Goal: Task Accomplishment & Management: Manage account settings

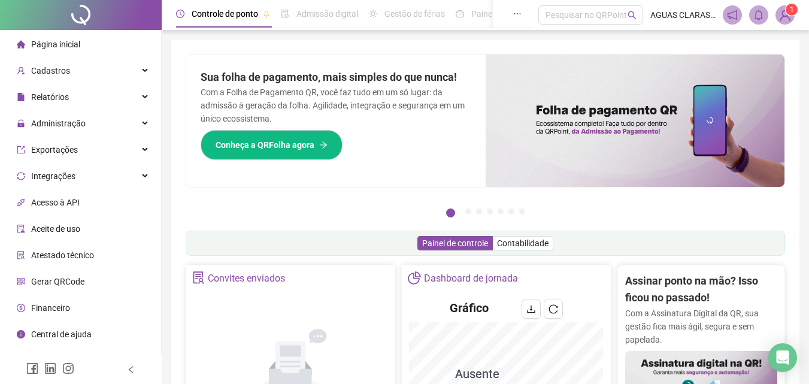
scroll to position [120, 0]
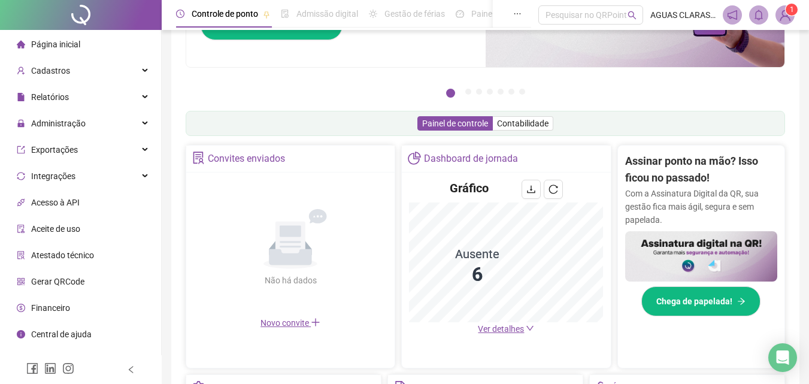
click at [500, 334] on span "Ver detalhes" at bounding box center [506, 328] width 56 height 13
click at [501, 328] on span "Ver detalhes" at bounding box center [501, 329] width 46 height 10
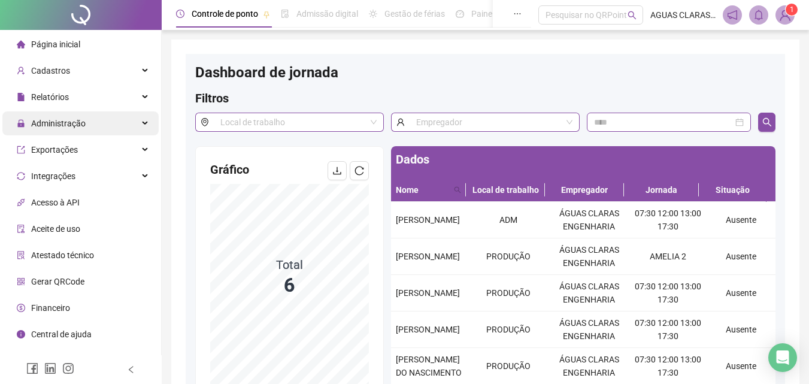
click at [79, 126] on span "Administração" at bounding box center [58, 124] width 55 height 10
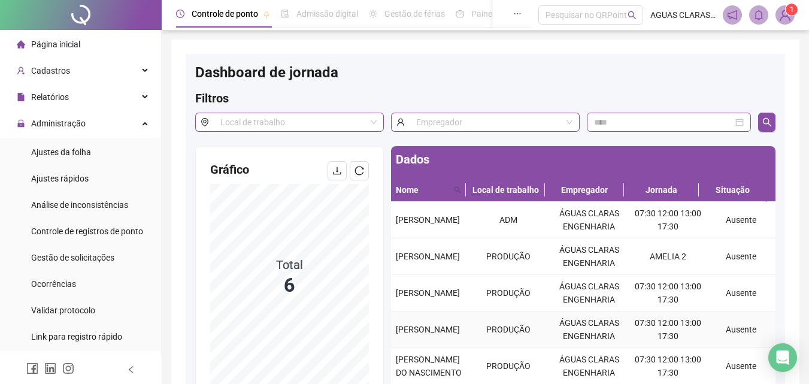
scroll to position [155, 0]
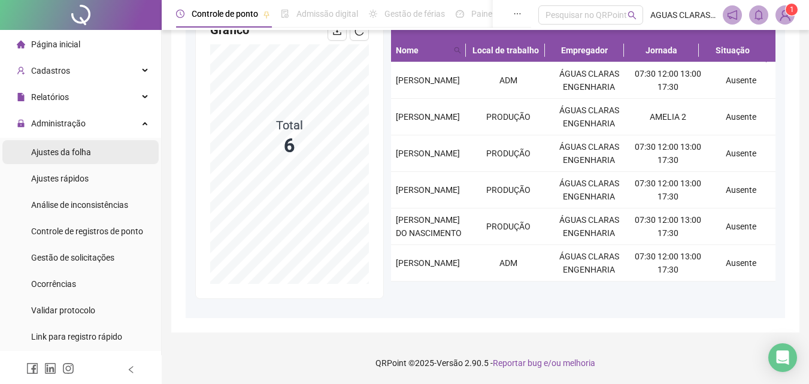
click at [99, 151] on li "Ajustes da folha" at bounding box center [80, 152] width 156 height 24
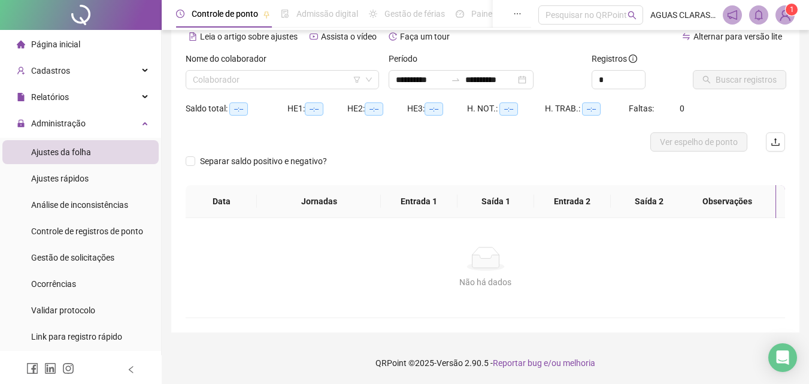
scroll to position [58, 0]
type input "**********"
